Goal: Task Accomplishment & Management: Manage account settings

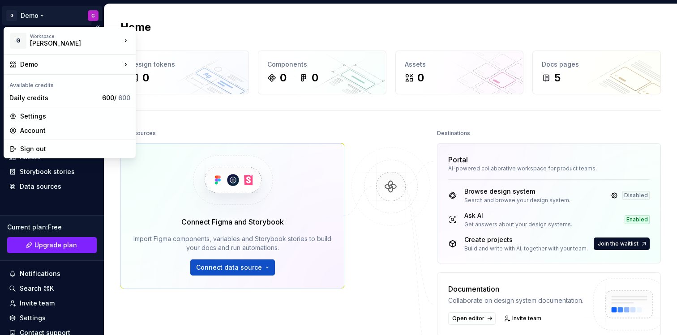
click at [39, 17] on html "G Demo G Home Documentation Analytics Code automation Design system data Design…" at bounding box center [338, 167] width 677 height 335
click at [127, 204] on html "G Demo G Home Documentation Analytics Code automation Design system data Design…" at bounding box center [338, 167] width 677 height 335
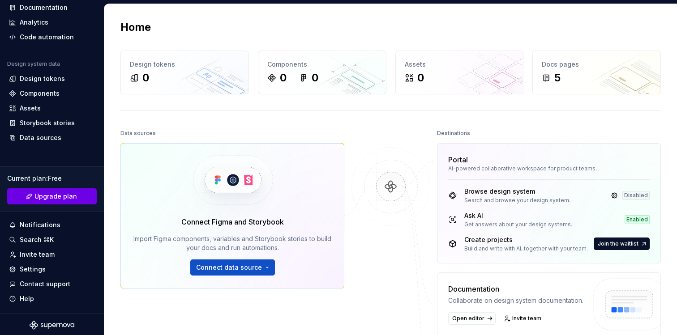
scroll to position [51, 0]
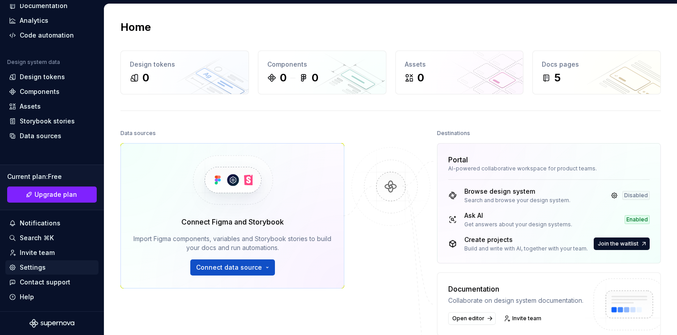
click at [42, 262] on div "Settings" at bounding box center [51, 268] width 93 height 14
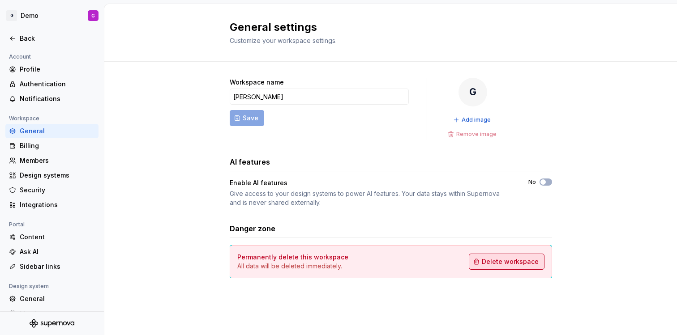
click at [510, 261] on span "Delete workspace" at bounding box center [510, 262] width 57 height 9
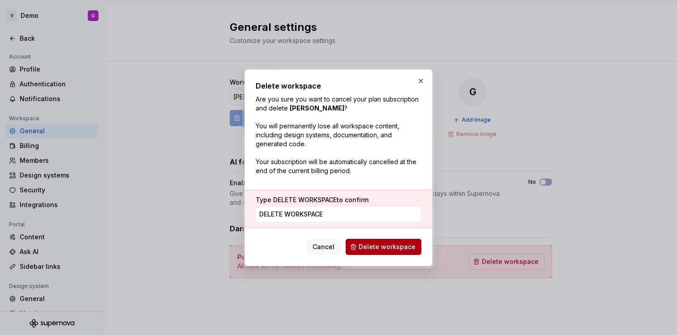
type input "DELETE WORKSPACE"
click at [388, 251] on span "Delete workspace" at bounding box center [387, 247] width 57 height 9
